Goal: Information Seeking & Learning: Learn about a topic

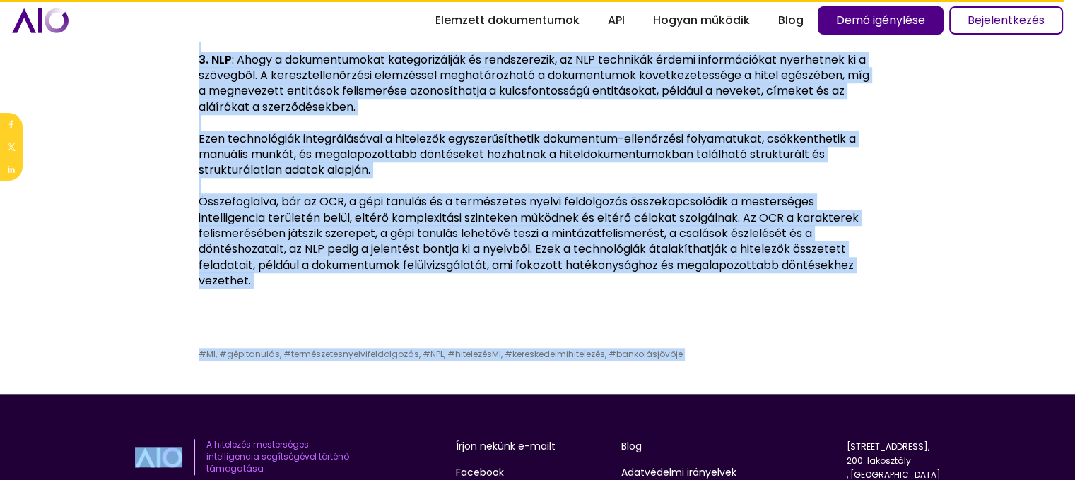
scroll to position [1265, 0]
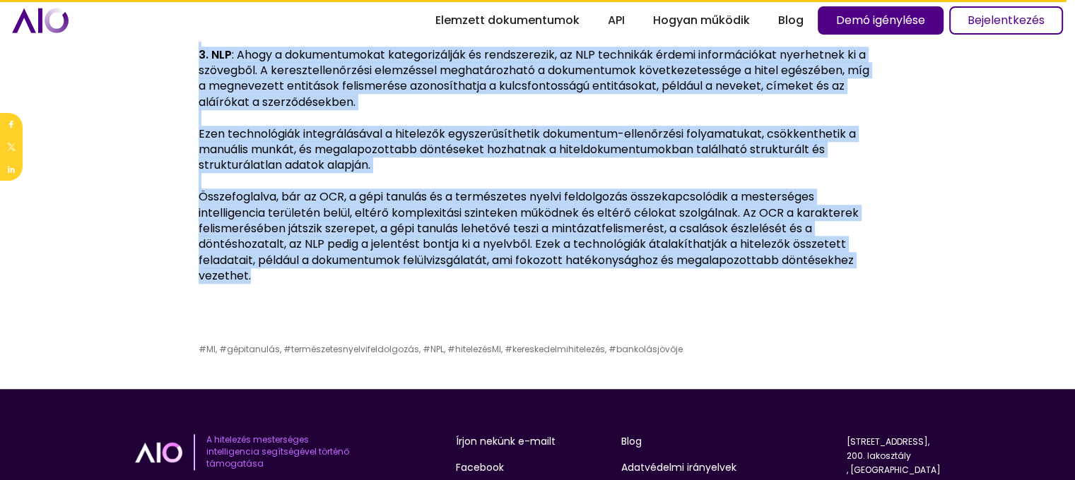
drag, startPoint x: 147, startPoint y: 189, endPoint x: 382, endPoint y: 313, distance: 265.5
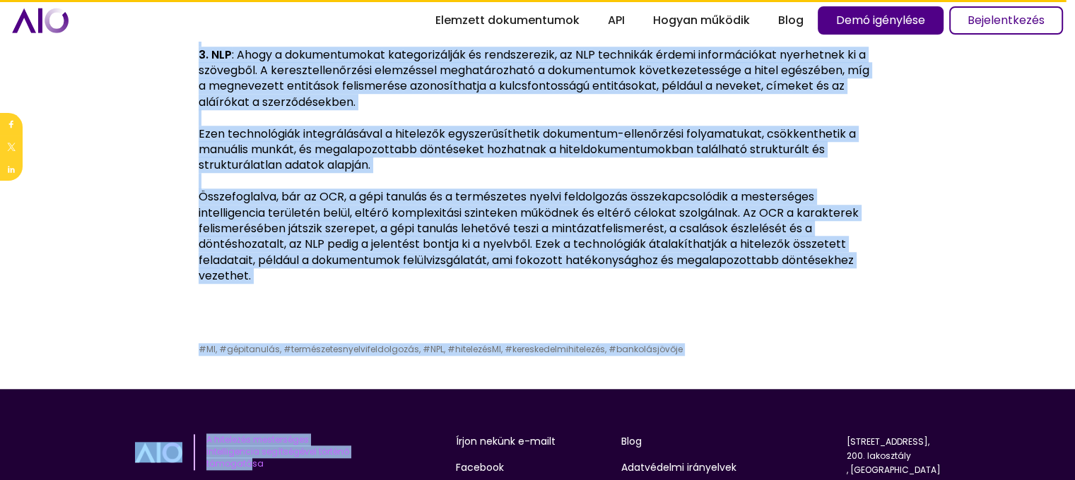
scroll to position [1272, 0]
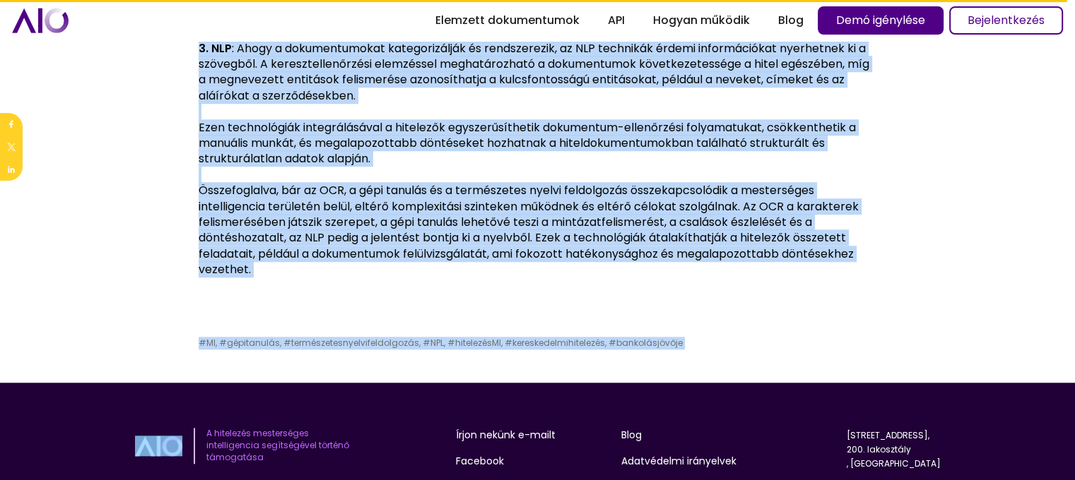
copy body "Az OCR, a gépi tanulás és a természetes nyelvi feldolgozás közötti különbség me…"
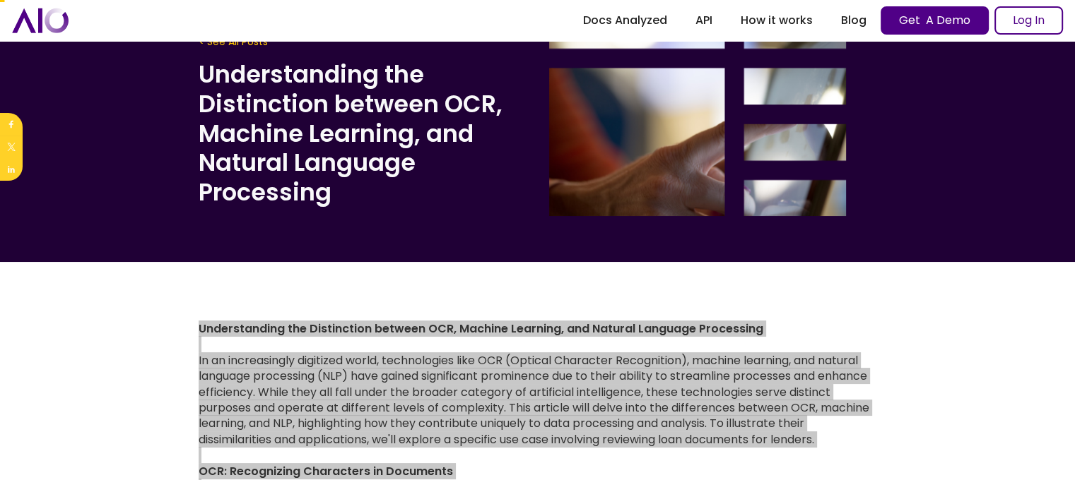
scroll to position [0, 0]
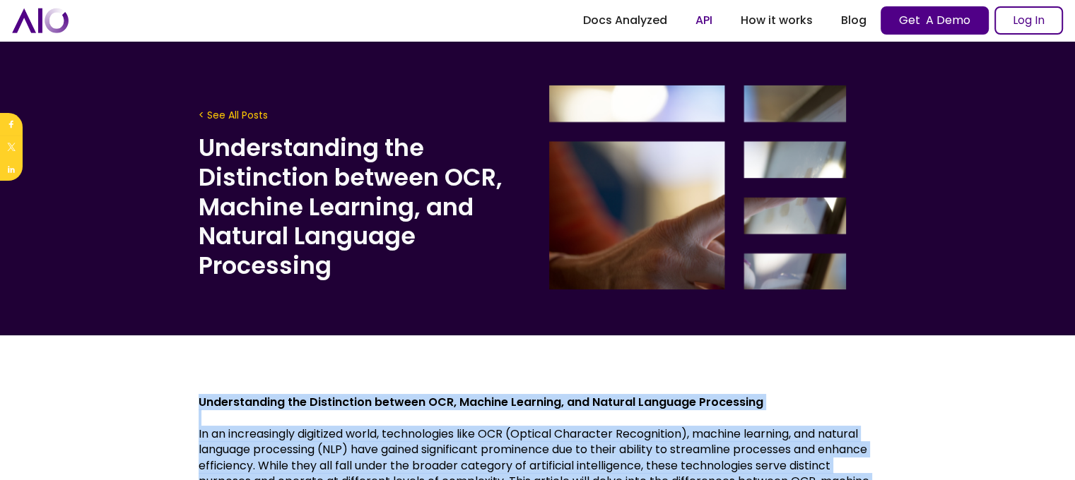
click at [704, 19] on link "API" at bounding box center [703, 20] width 45 height 25
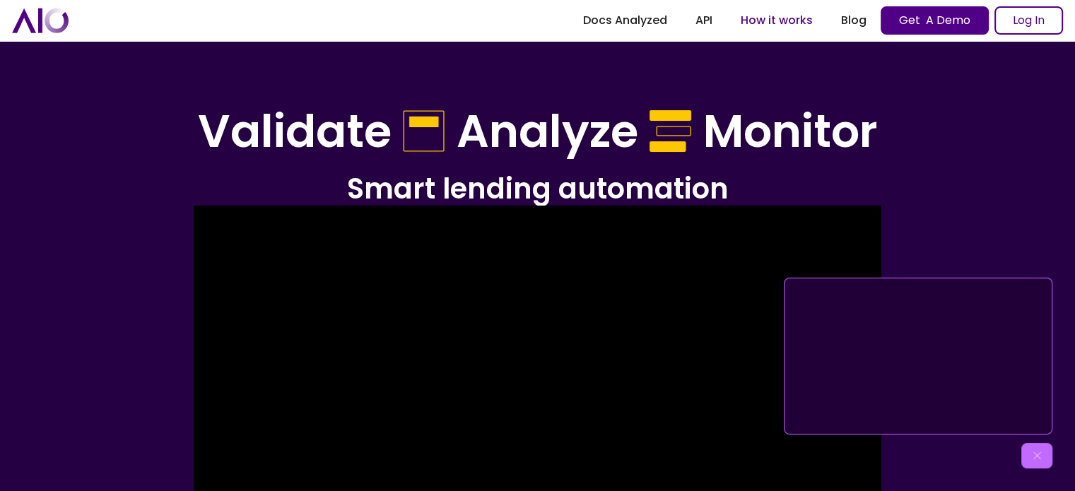
click at [776, 21] on link "How it works" at bounding box center [776, 20] width 100 height 25
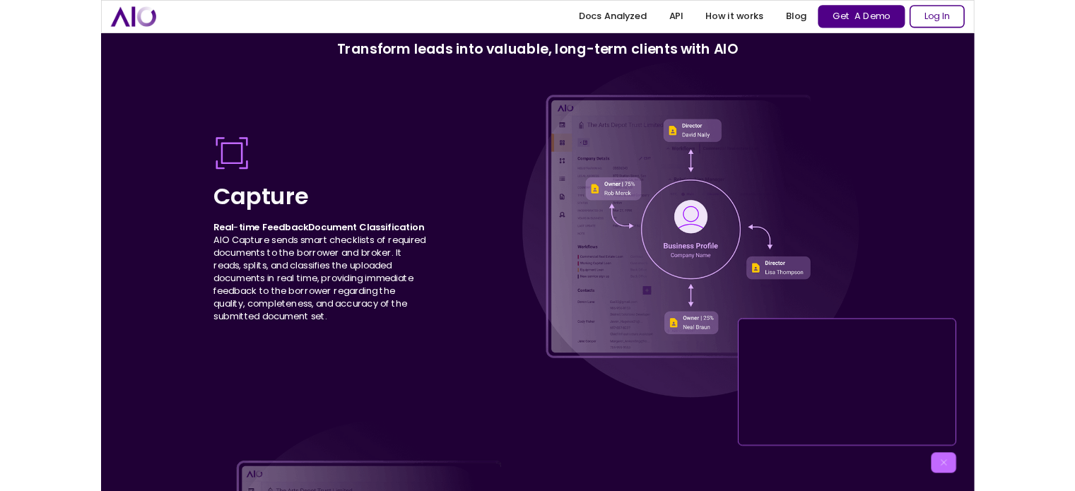
scroll to position [3747, 0]
